Goal: Task Accomplishment & Management: Complete application form

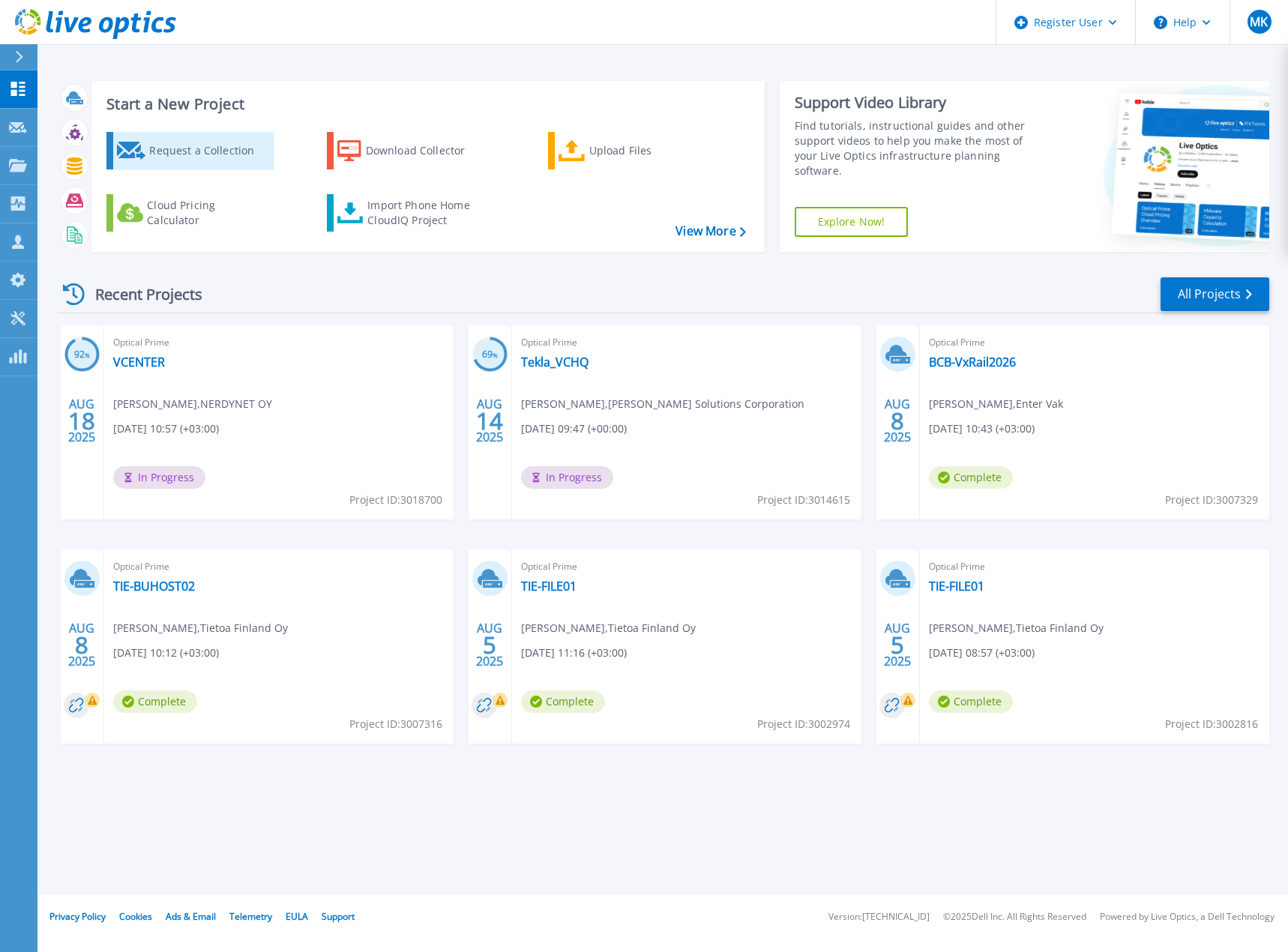
click at [213, 156] on div "Request a Collection" at bounding box center [209, 150] width 120 height 30
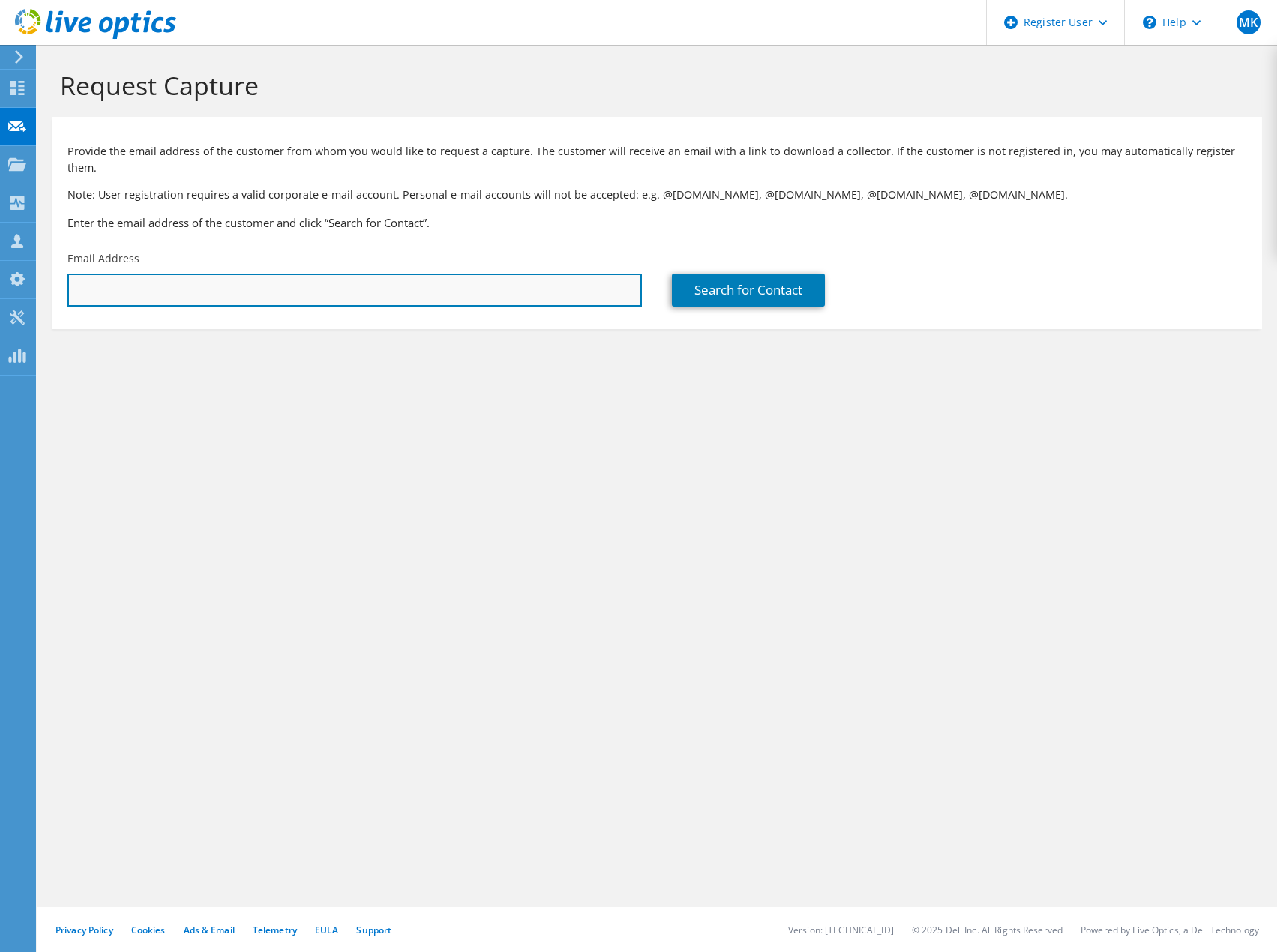
click at [187, 274] on input "text" at bounding box center [354, 290] width 574 height 33
paste input "[PERSON_NAME][EMAIL_ADDRESS][DOMAIN_NAME]"
type input "[PERSON_NAME][EMAIL_ADDRESS][DOMAIN_NAME]"
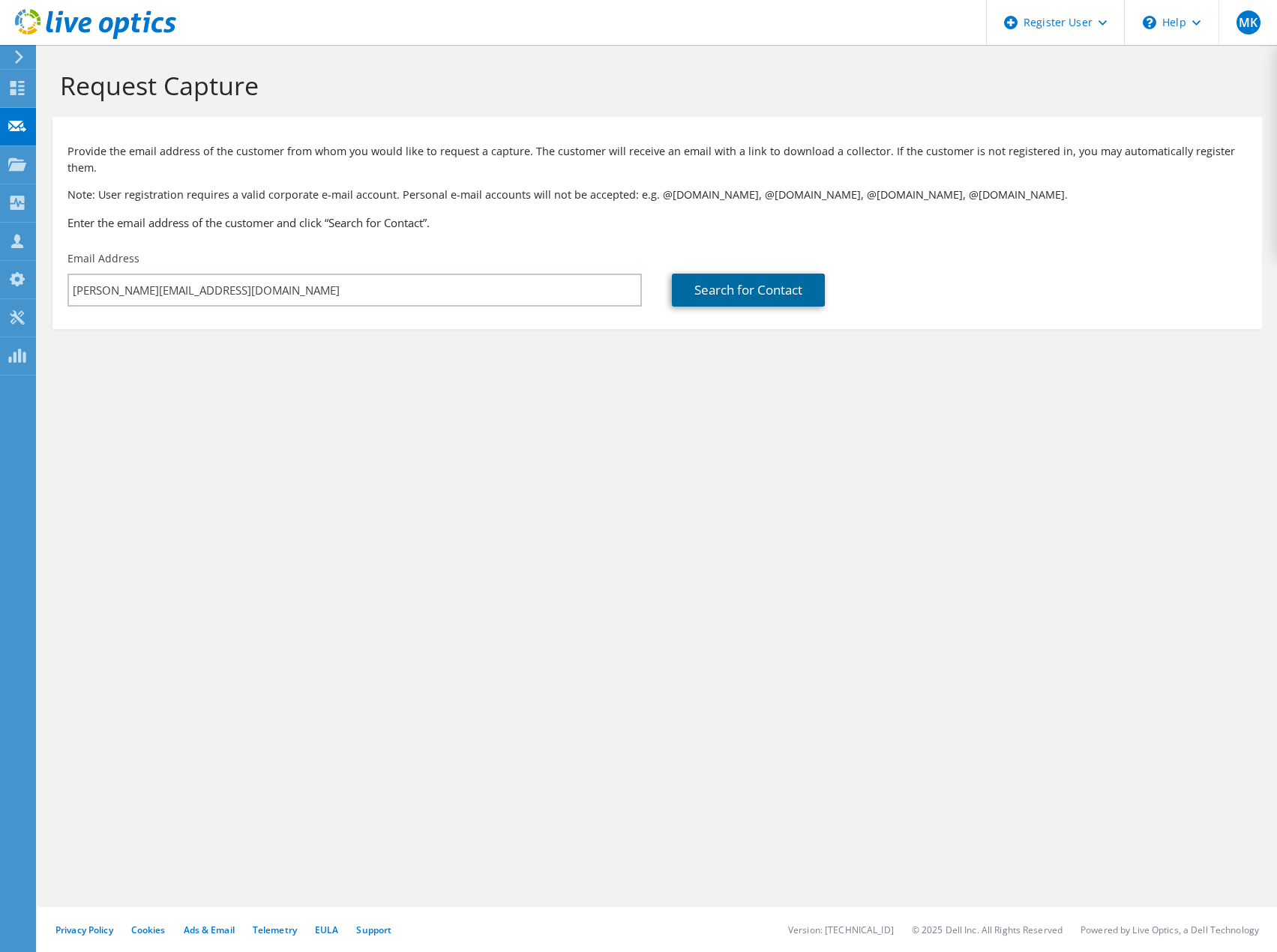
click at [749, 275] on link "Search for Contact" at bounding box center [748, 290] width 153 height 33
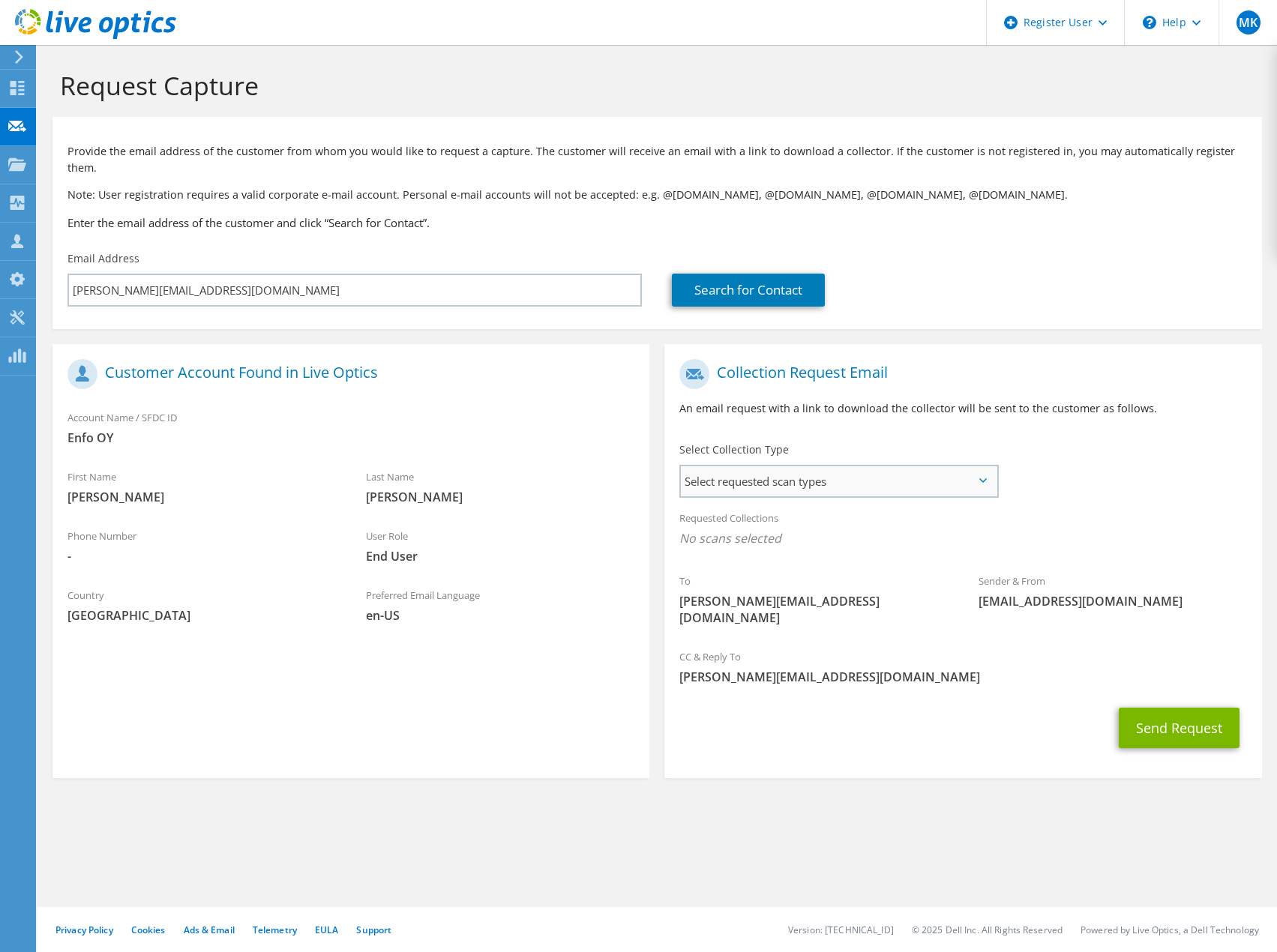
click at [803, 466] on span "Select requested scan types" at bounding box center [837, 481] width 315 height 30
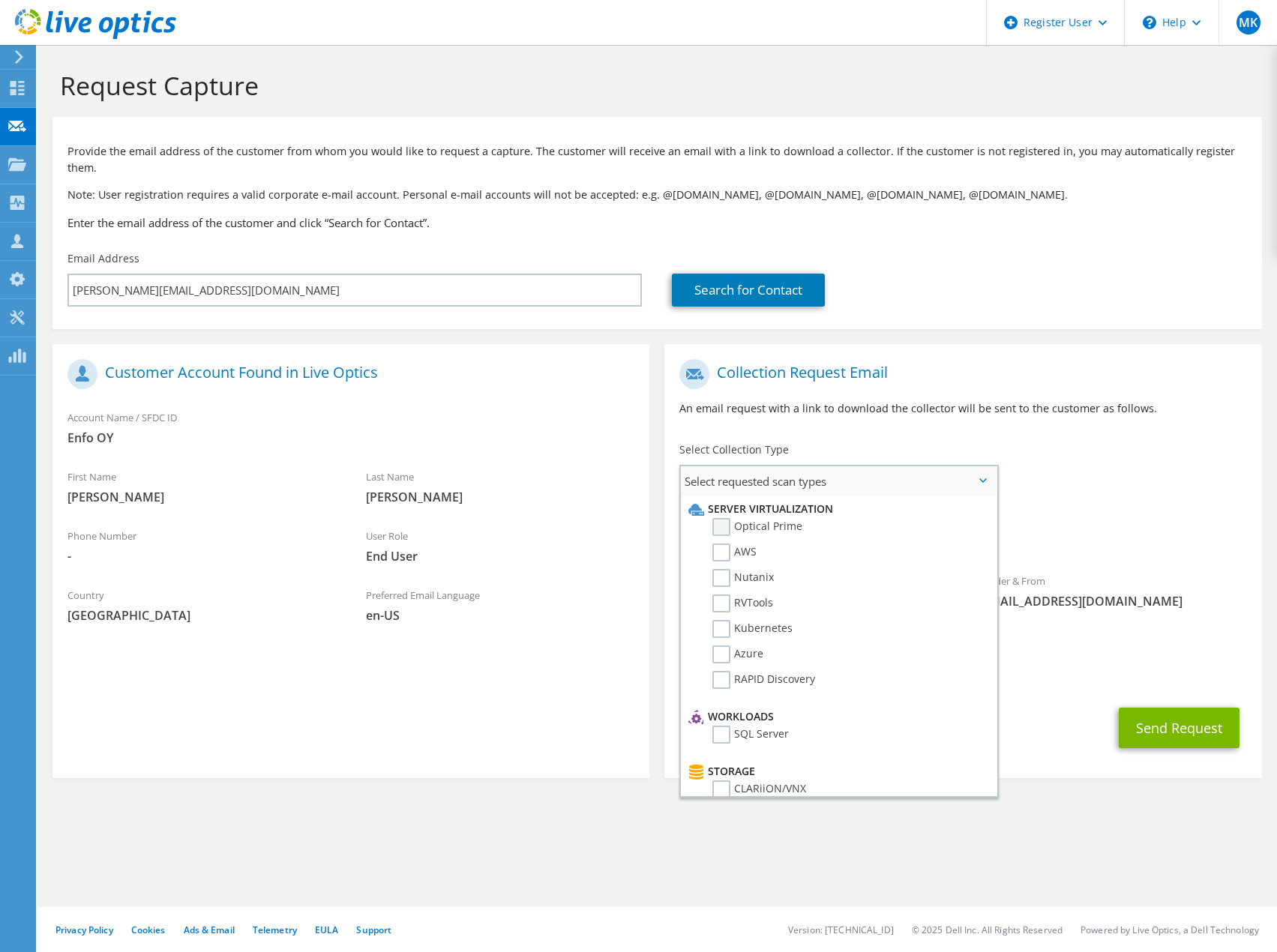
click at [729, 518] on label "Optical Prime" at bounding box center [756, 527] width 90 height 18
click at [0, 0] on input "Optical Prime" at bounding box center [0, 0] width 0 height 0
click at [1180, 712] on button "Send Request" at bounding box center [1178, 732] width 120 height 40
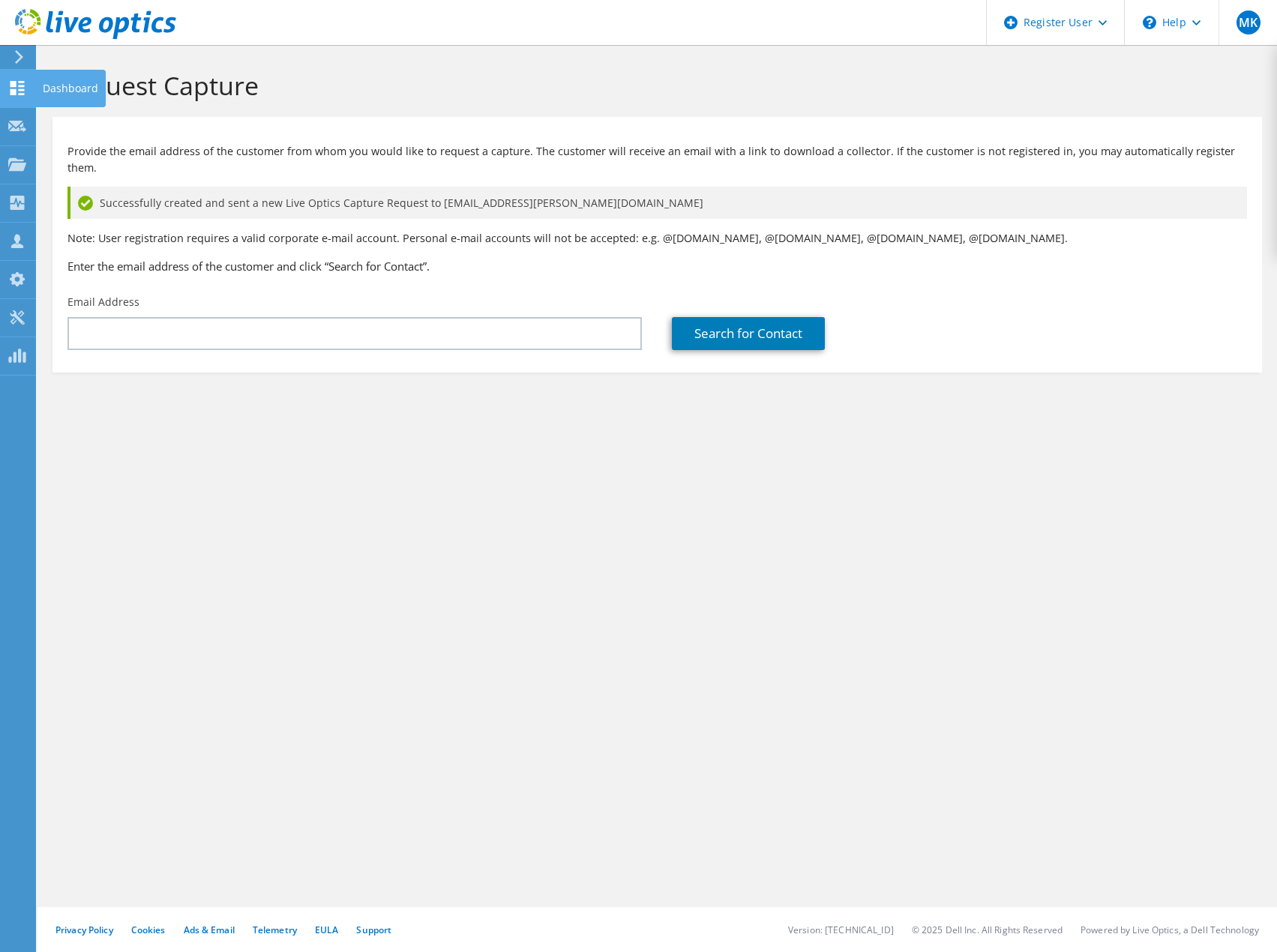
click at [26, 88] on icon at bounding box center [17, 88] width 18 height 15
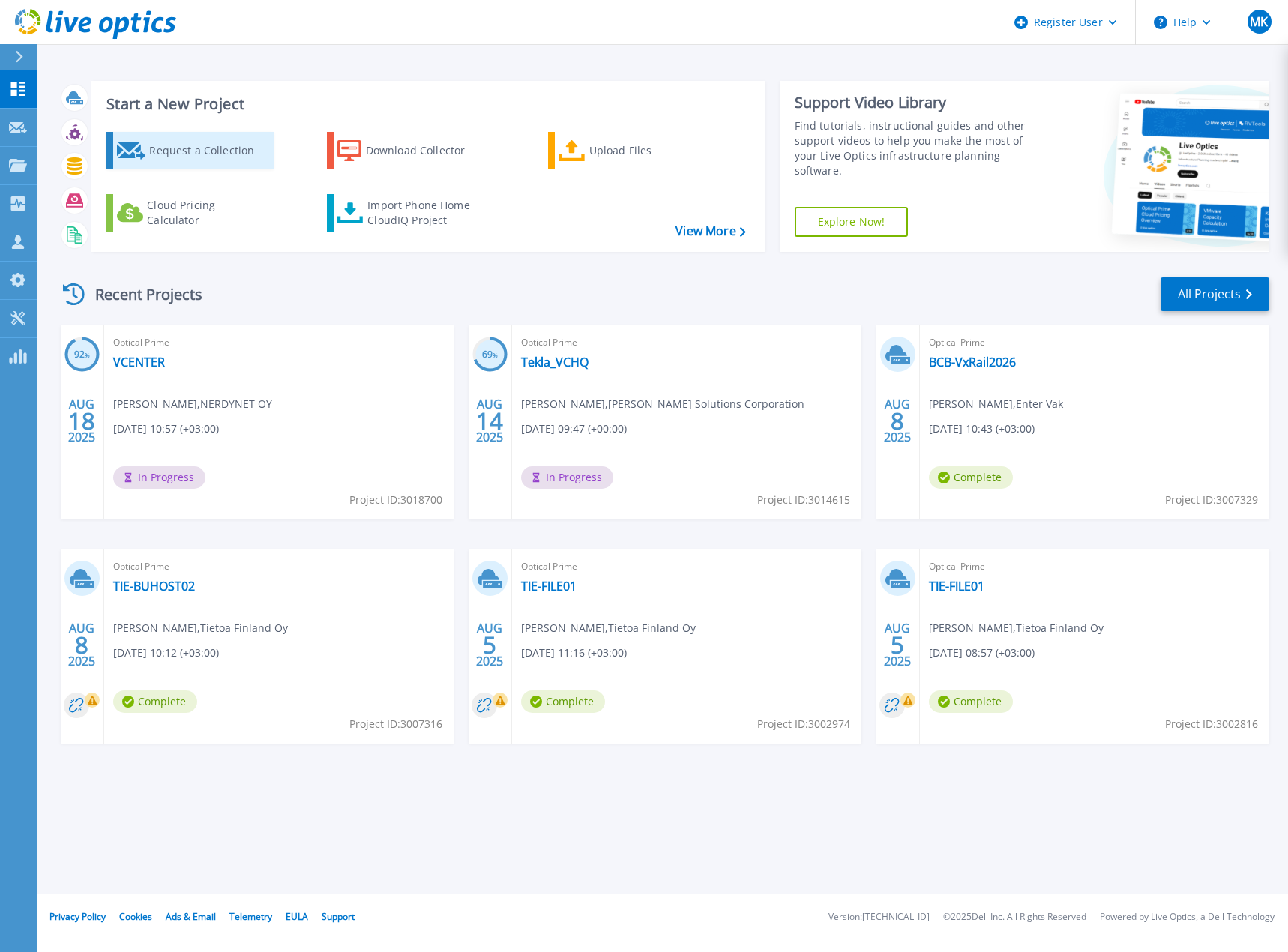
click at [173, 147] on div "Request a Collection" at bounding box center [209, 150] width 120 height 30
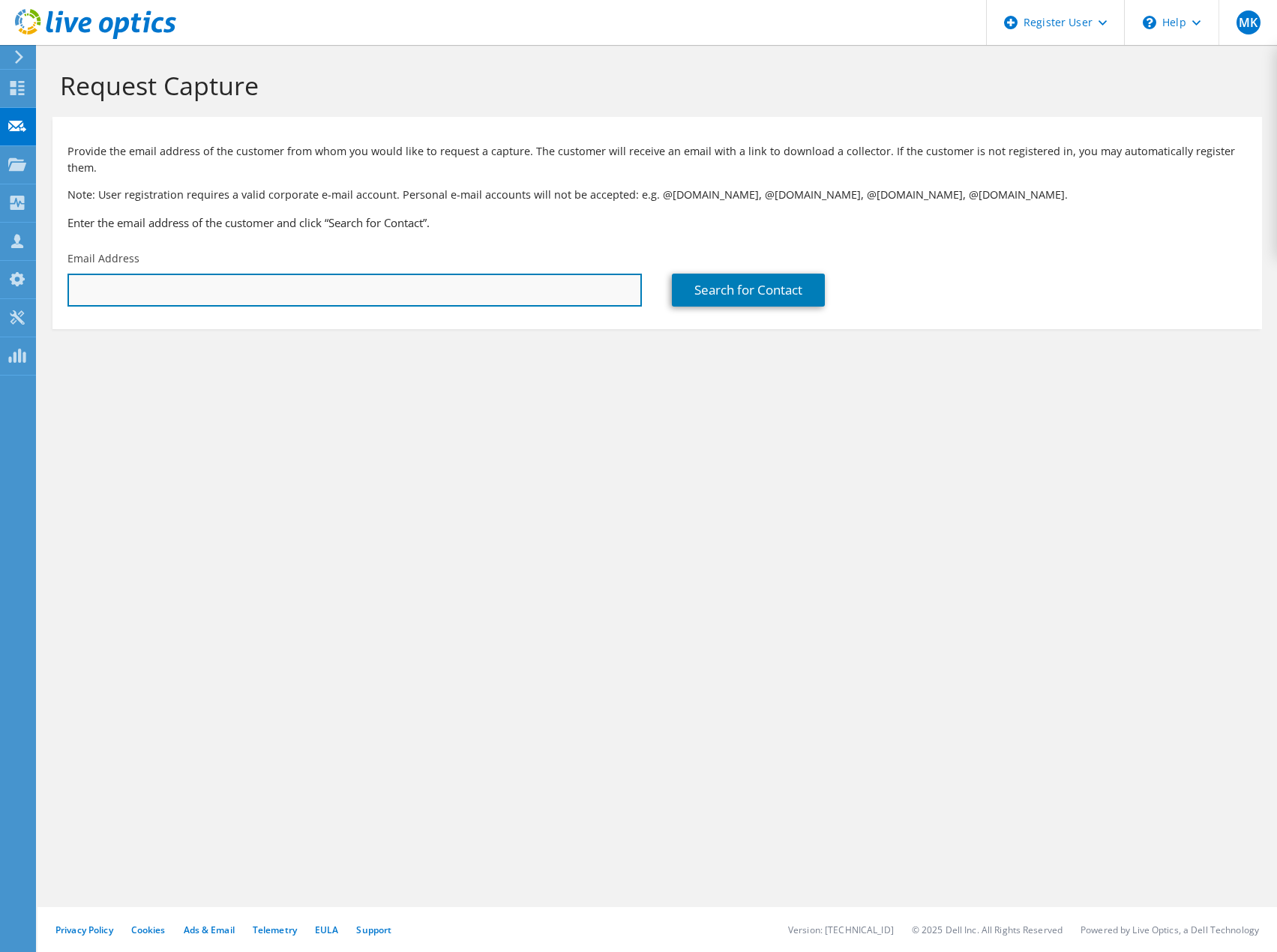
click at [392, 274] on input "text" at bounding box center [354, 290] width 574 height 33
paste input "juha.leinonen@enfo.fi"
type input "juha.leinonen@enfo.fi"
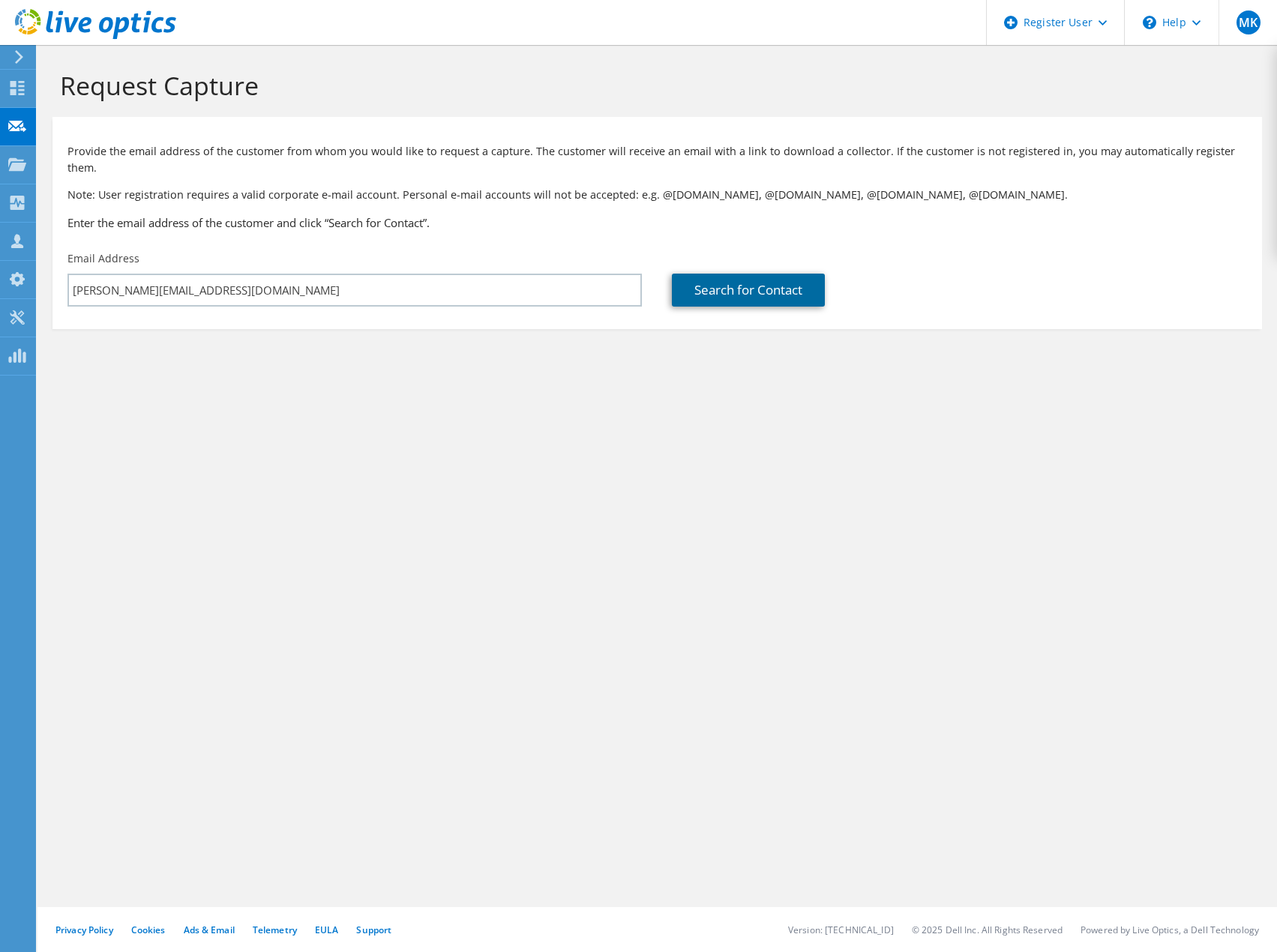
click at [738, 274] on link "Search for Contact" at bounding box center [748, 290] width 153 height 33
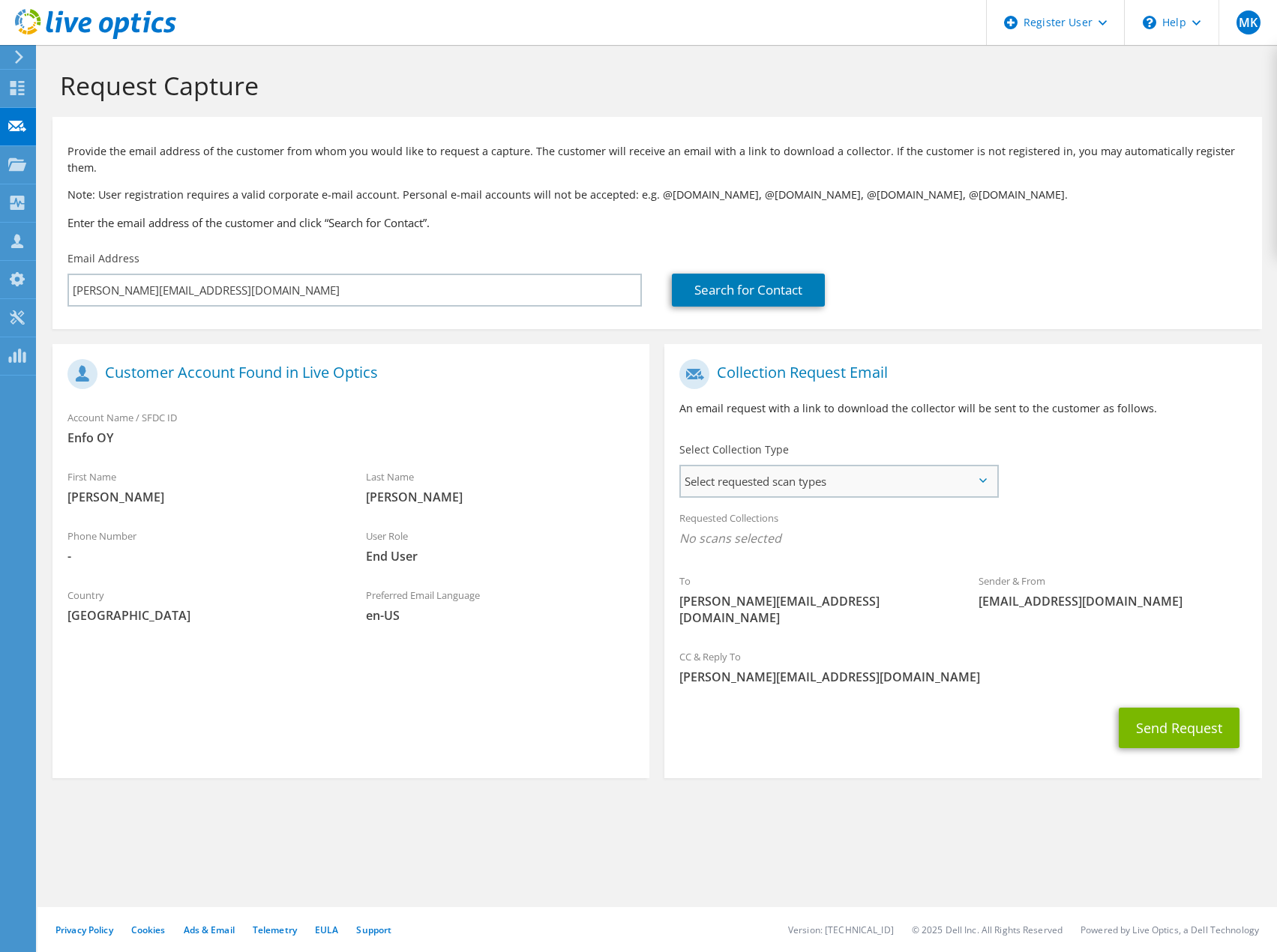
click at [798, 466] on span "Select requested scan types" at bounding box center [837, 481] width 315 height 30
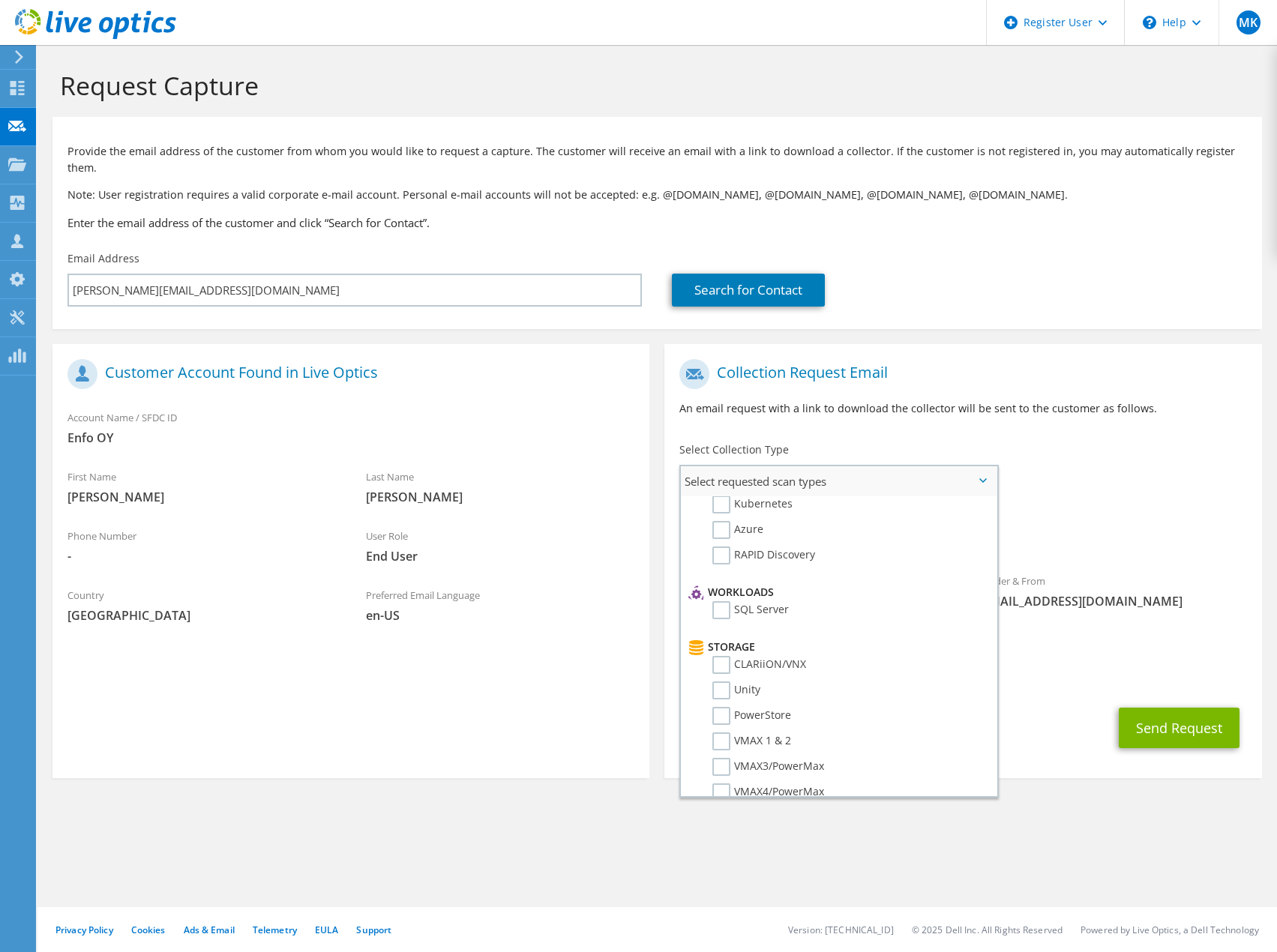
scroll to position [150, 0]
click at [723, 681] on label "PowerStore" at bounding box center [751, 690] width 79 height 18
click at [0, 0] on input "PowerStore" at bounding box center [0, 0] width 0 height 0
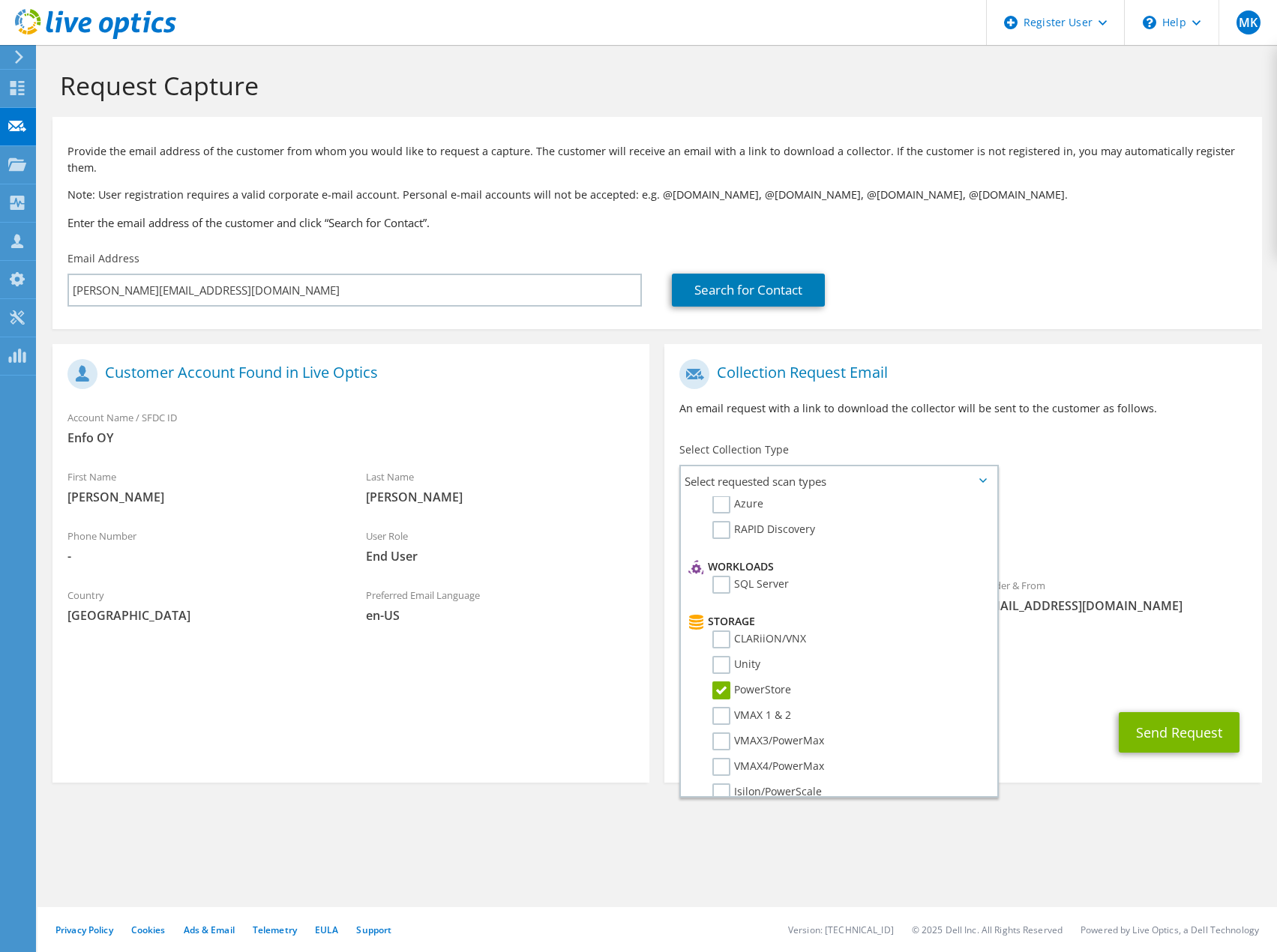
click at [1041, 663] on div "CC & Reply To Marko.Kortetmaki@dell.com" at bounding box center [962, 671] width 597 height 52
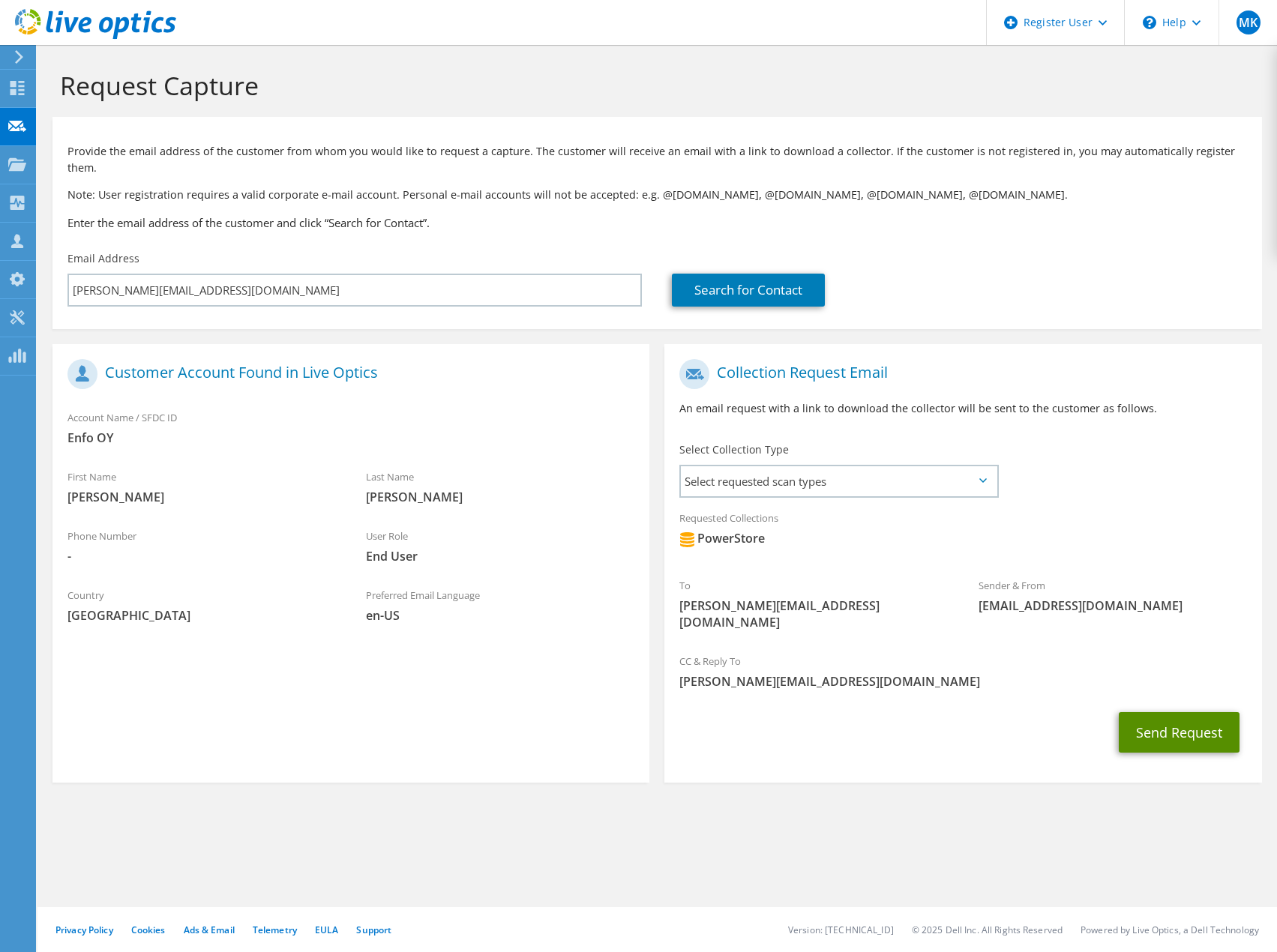
click at [1175, 712] on button "Send Request" at bounding box center [1178, 732] width 120 height 40
